Goal: Information Seeking & Learning: Learn about a topic

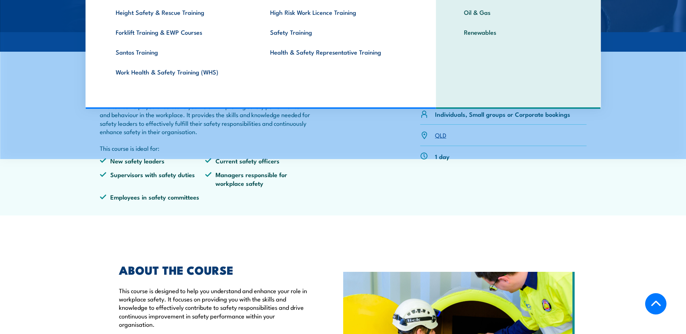
scroll to position [181, 0]
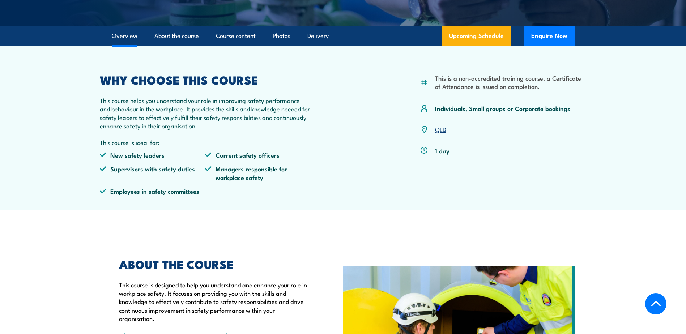
click at [473, 171] on div "This is a non-accredited training course, a Certificate of Attendance is issued…" at bounding box center [503, 138] width 166 height 127
click at [531, 72] on article "This is a non-accredited training course, a Certificate of Attendance is issued…" at bounding box center [343, 128] width 506 height 164
click at [534, 96] on div "This is a non-accredited training course, a Certificate of Attendance is issued…" at bounding box center [503, 87] width 166 height 24
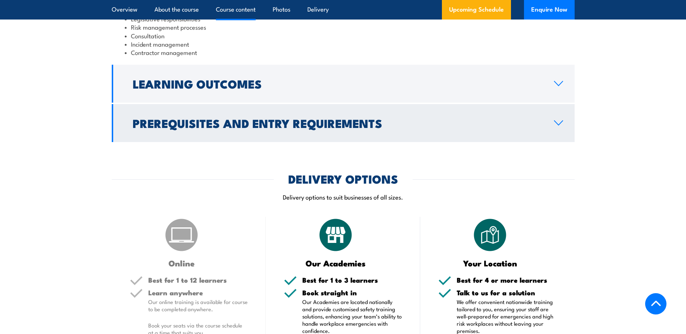
click at [269, 133] on link "Prerequisites and Entry Requirements" at bounding box center [343, 123] width 463 height 38
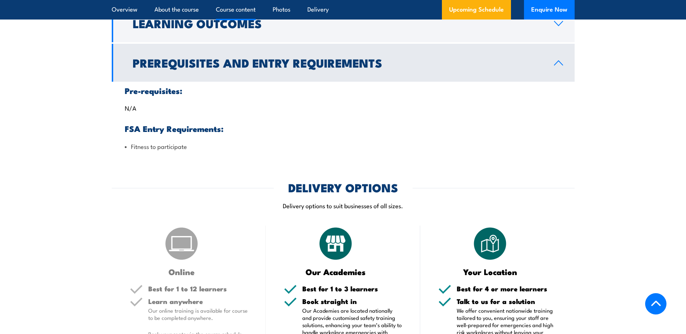
scroll to position [675, 0]
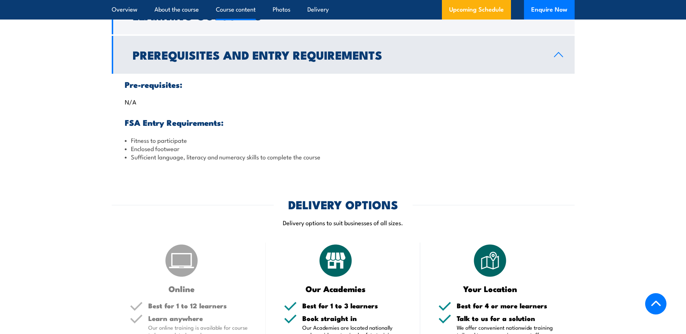
click at [290, 65] on link "Prerequisites and Entry Requirements" at bounding box center [343, 55] width 463 height 38
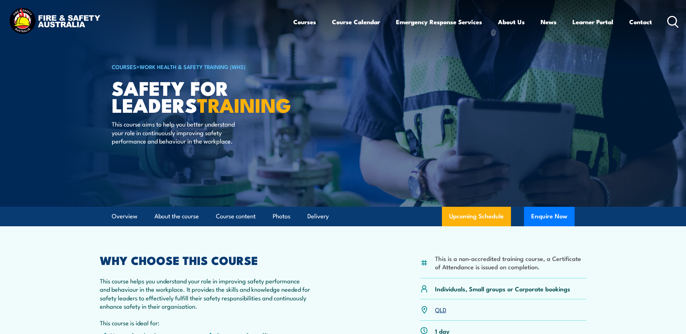
scroll to position [0, 0]
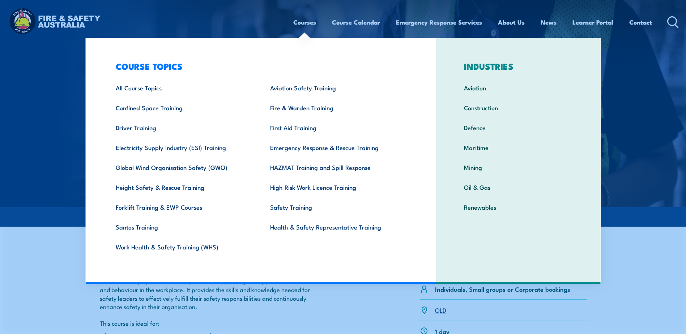
click at [676, 240] on section "This is a non-accredited training course, a Certificate of Attendance is issued…" at bounding box center [343, 309] width 686 height 164
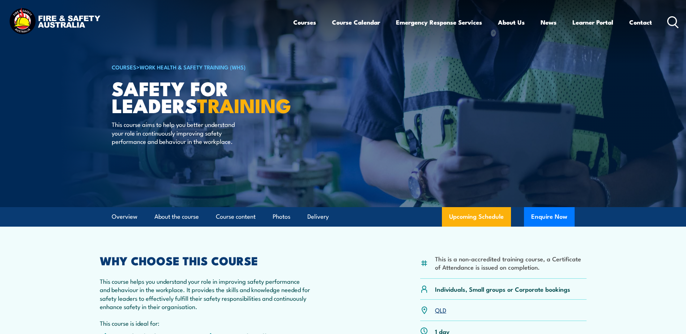
click at [573, 273] on div "This is a non-accredited training course, a Certificate of Attendance is issued…" at bounding box center [503, 267] width 166 height 24
drag, startPoint x: 536, startPoint y: 267, endPoint x: 432, endPoint y: 255, distance: 104.9
click at [432, 255] on article "This is a non-accredited training course, a Certificate of Attendance is issued…" at bounding box center [343, 309] width 506 height 164
copy li "This is a non-accredited training course, a Certificate of Attendance is issued…"
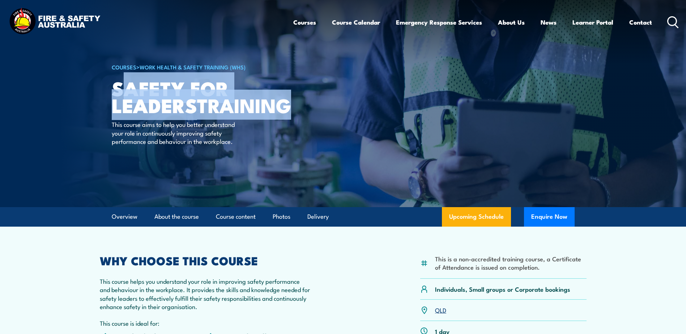
drag, startPoint x: 201, startPoint y: 120, endPoint x: 122, endPoint y: 90, distance: 84.7
click at [122, 90] on h1 "Safety For Leaders TRAINING" at bounding box center [201, 97] width 179 height 34
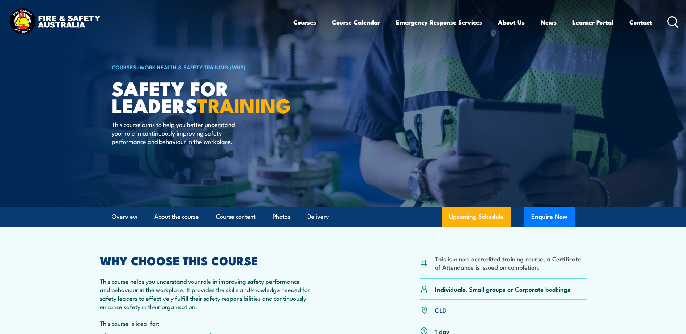
drag, startPoint x: 122, startPoint y: 90, endPoint x: 115, endPoint y: 86, distance: 7.9
click at [115, 86] on h1 "Safety For Leaders TRAINING" at bounding box center [201, 97] width 179 height 34
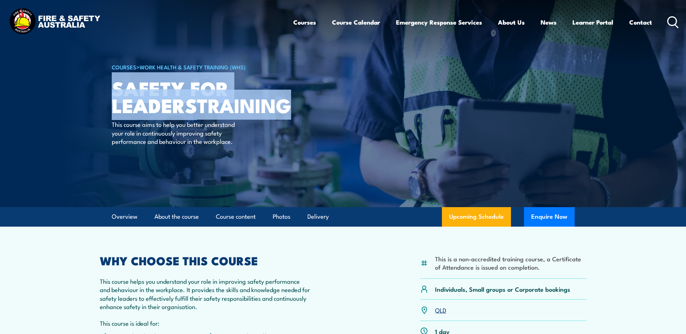
drag, startPoint x: 113, startPoint y: 85, endPoint x: 215, endPoint y: 120, distance: 108.3
click at [215, 113] on h1 "Safety For Leaders TRAINING" at bounding box center [201, 97] width 179 height 34
copy h1 "Safety For Leaders TRAINING"
